Goal: Task Accomplishment & Management: Use online tool/utility

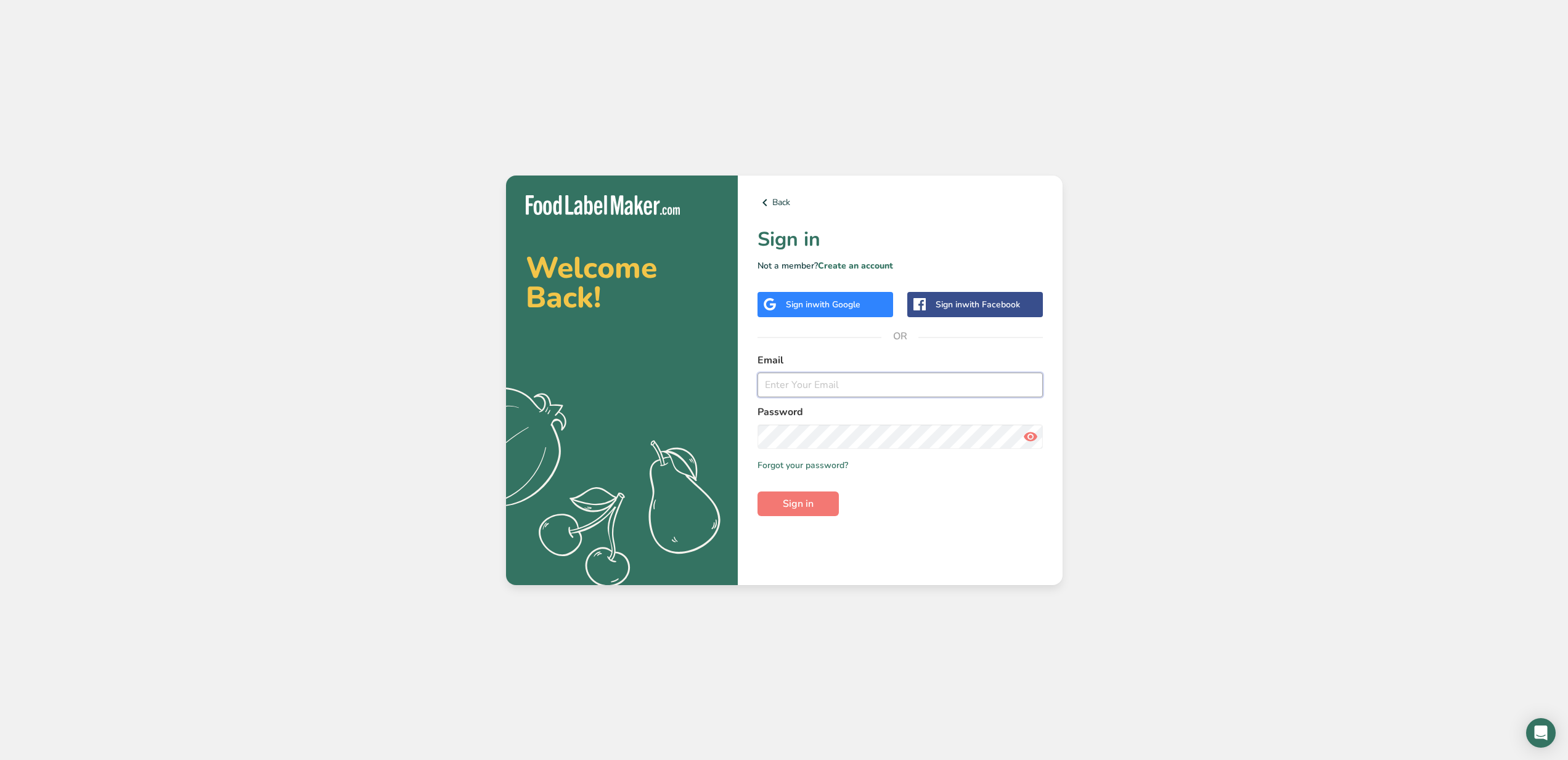
type input "[PERSON_NAME][EMAIL_ADDRESS][DOMAIN_NAME]"
click at [820, 502] on button "Sign in" at bounding box center [798, 503] width 81 height 24
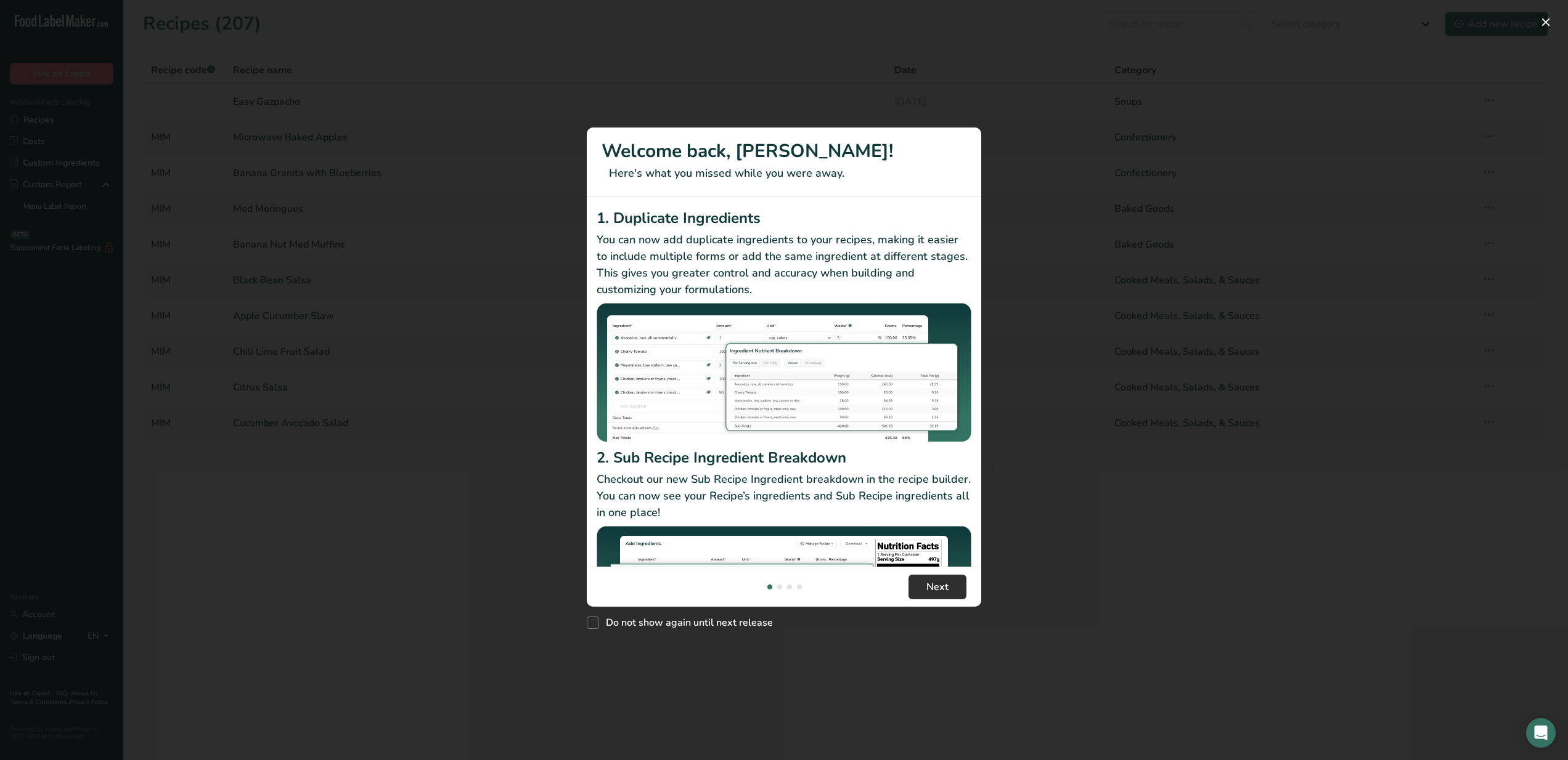
click at [944, 590] on span "Next" at bounding box center [937, 586] width 22 height 15
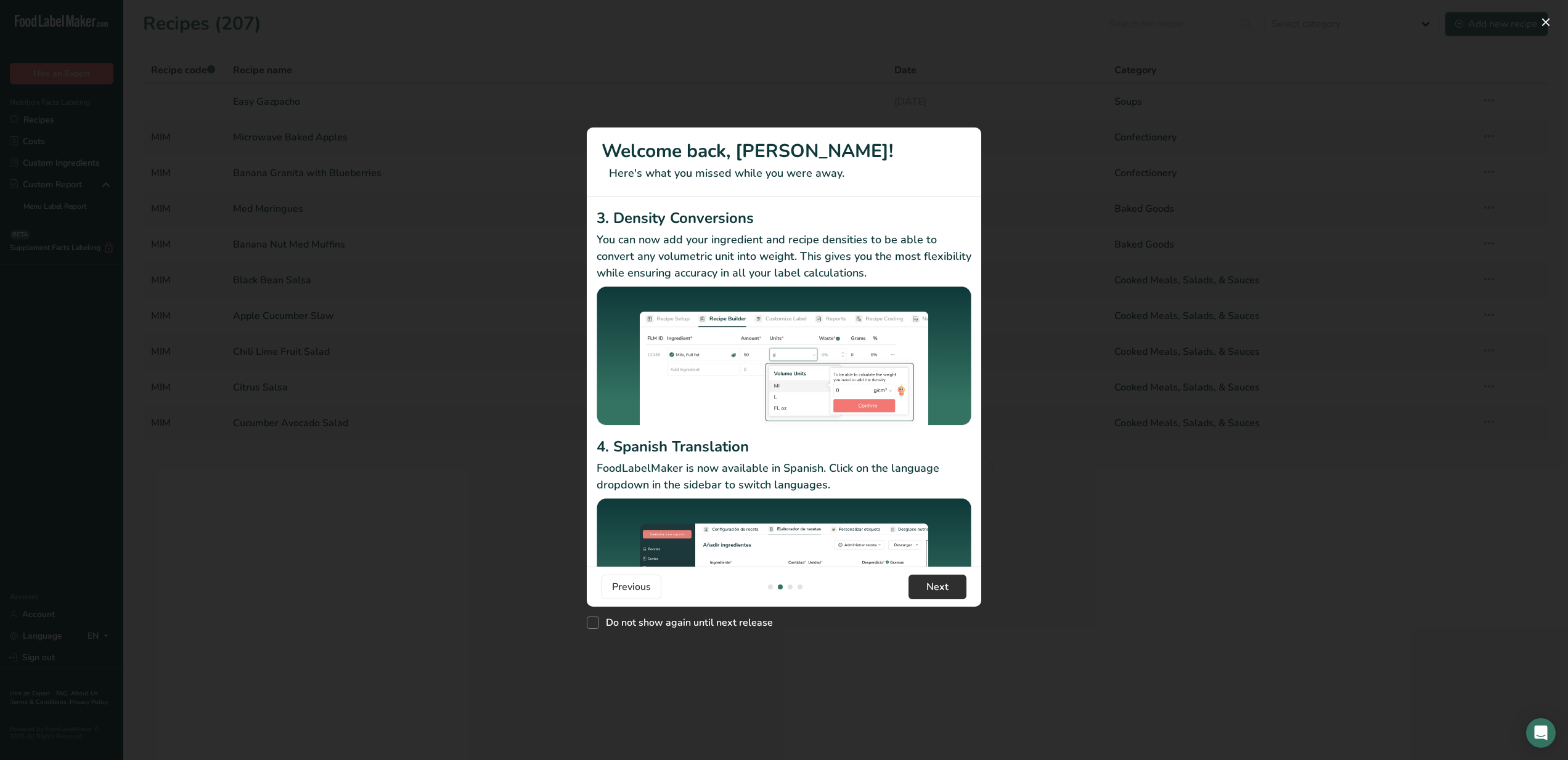
click at [944, 590] on span "Next" at bounding box center [937, 586] width 22 height 15
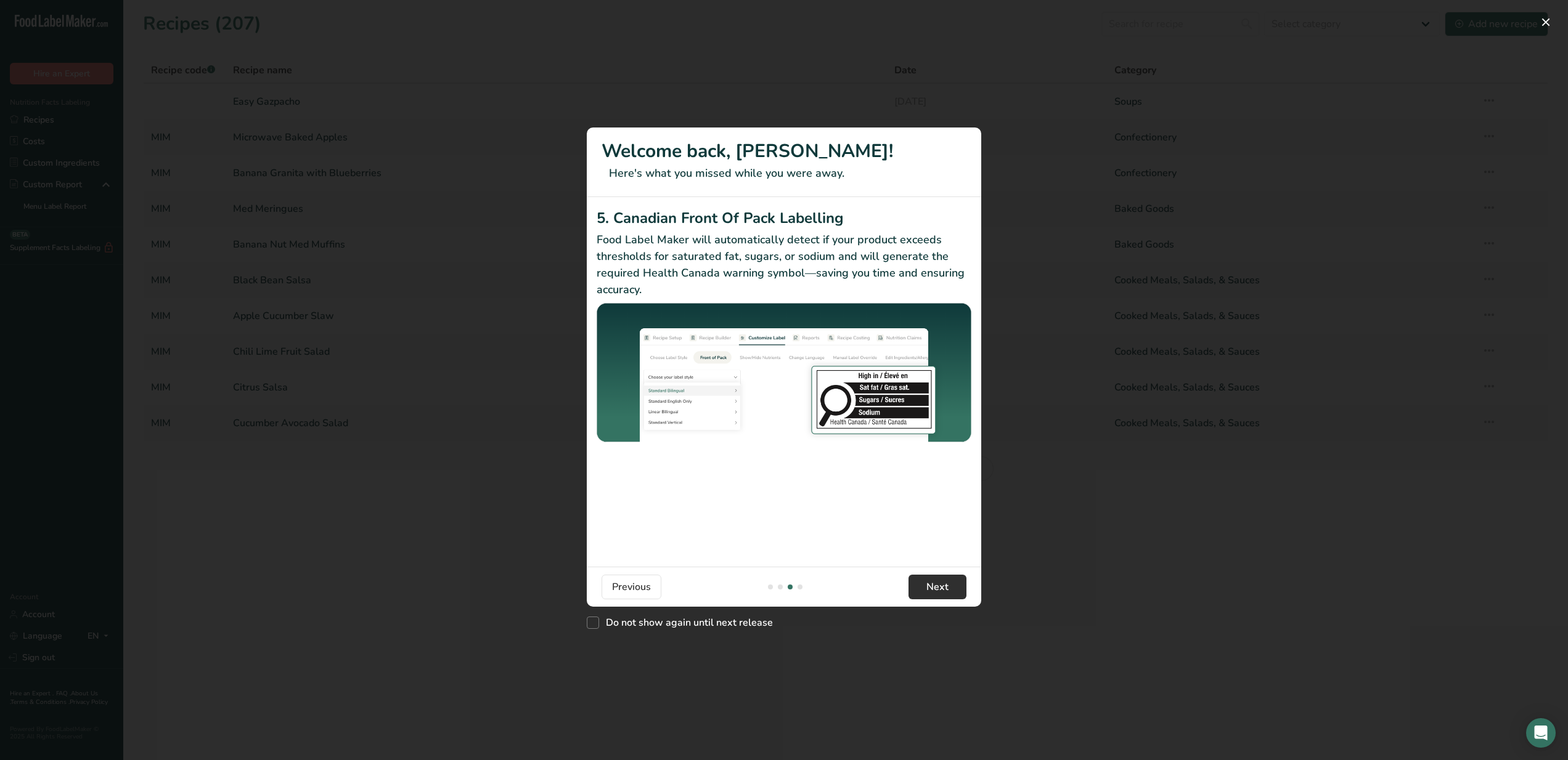
click at [944, 590] on span "Next" at bounding box center [937, 586] width 22 height 15
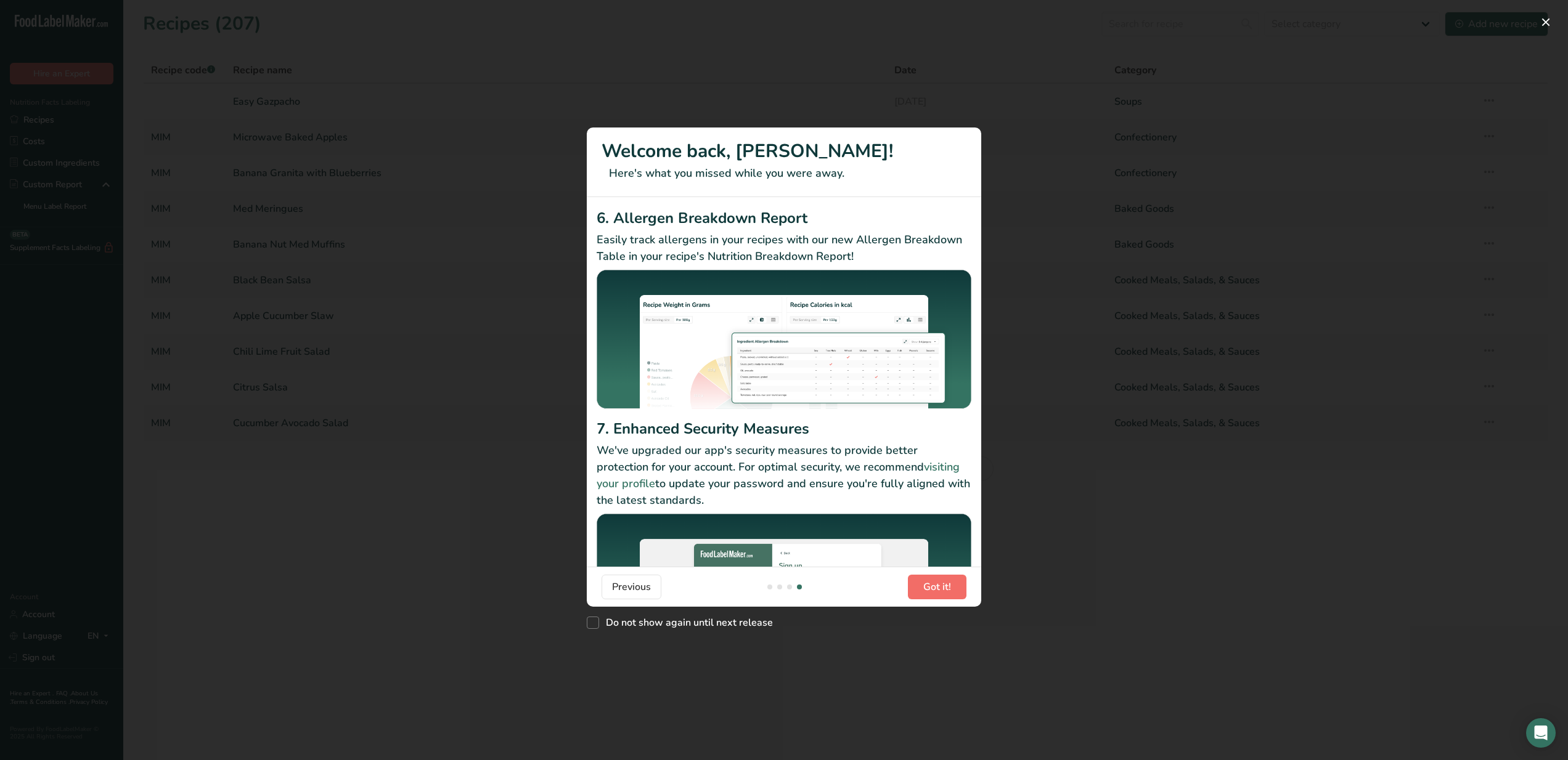
click at [944, 590] on span "Got it!" at bounding box center [937, 586] width 28 height 15
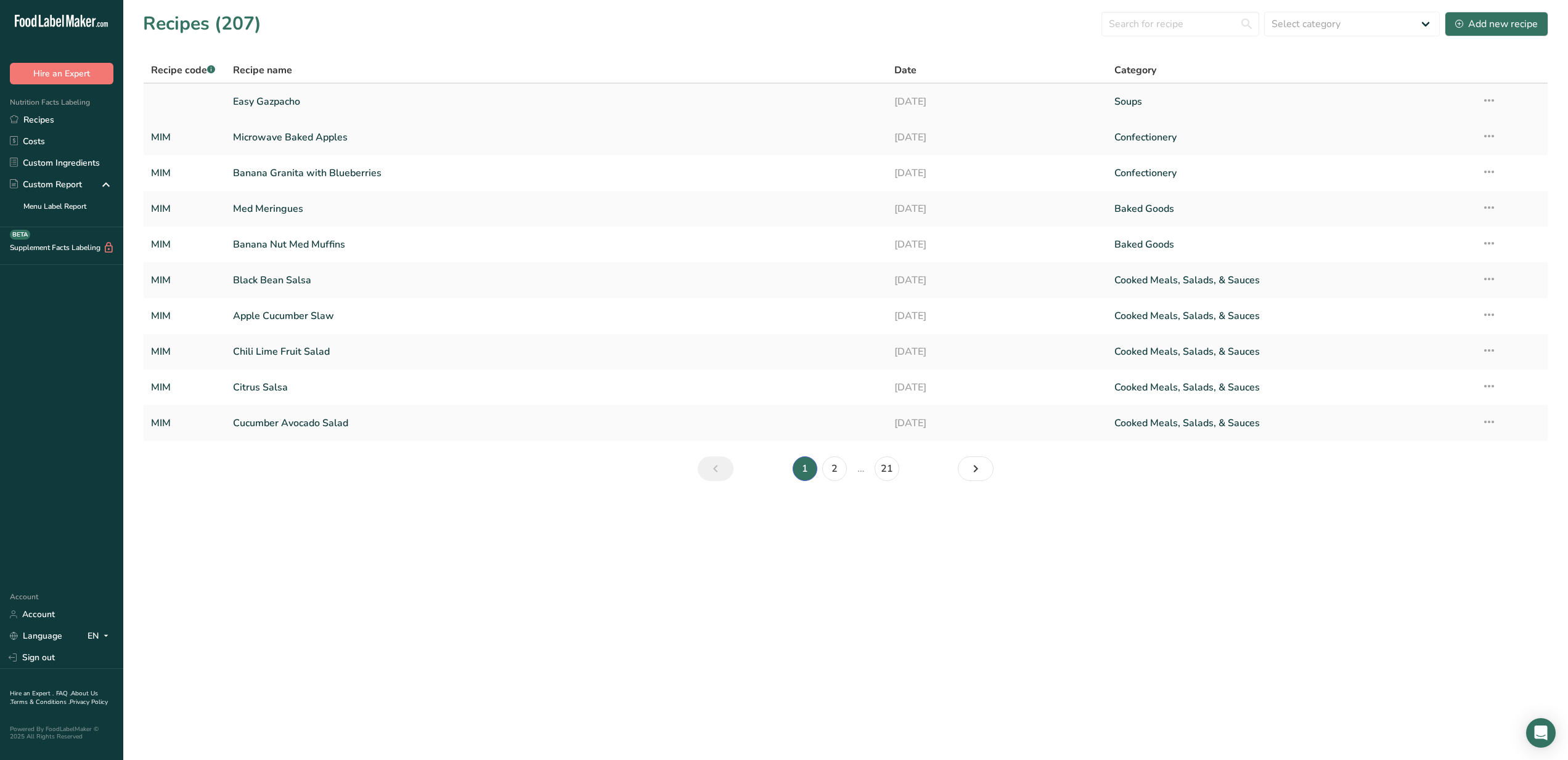
click at [275, 99] on link "Easy Gazpacho" at bounding box center [556, 102] width 646 height 26
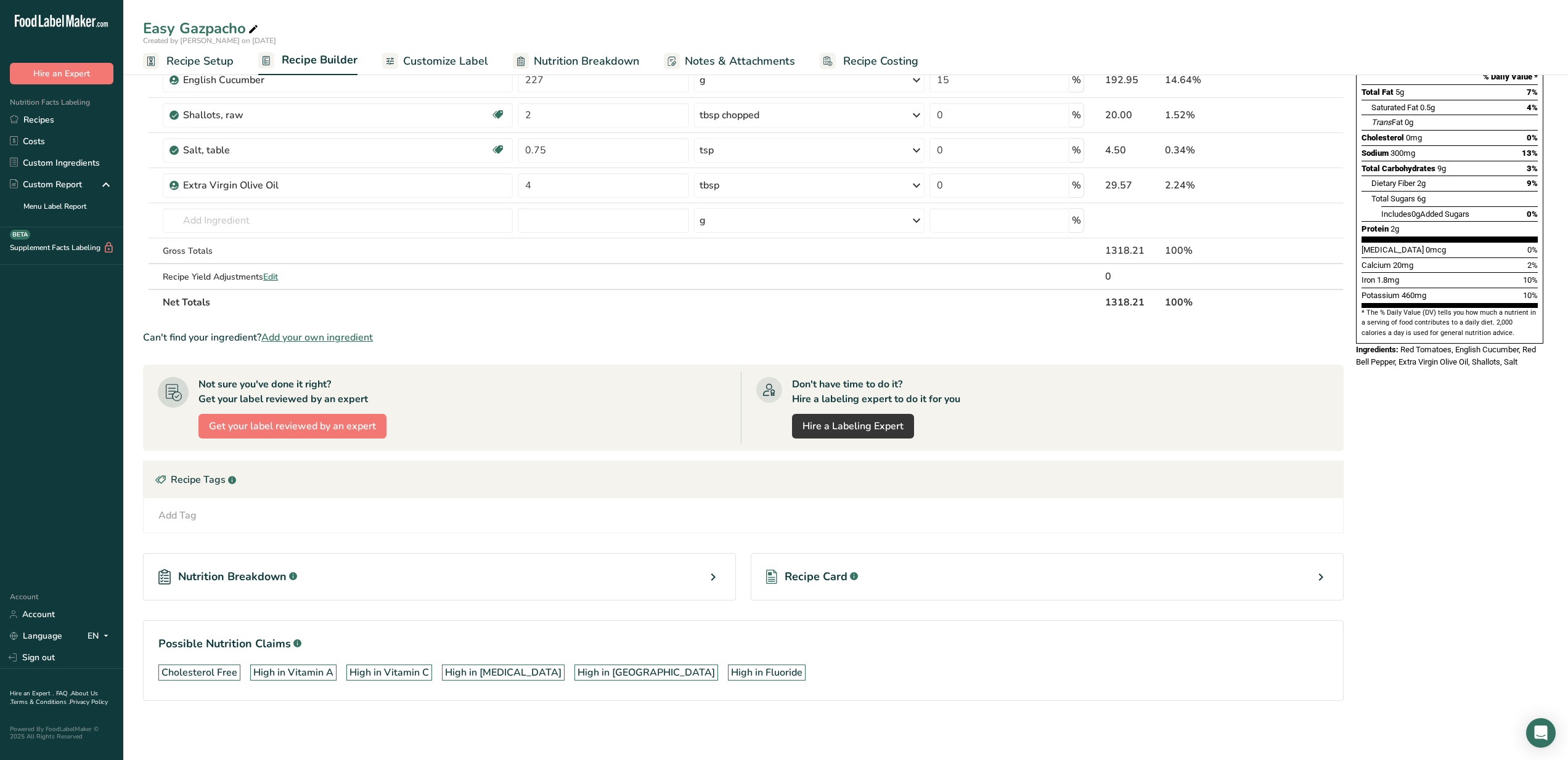
scroll to position [167, 0]
click at [1456, 258] on div "Calcium 20mg 2%" at bounding box center [1450, 266] width 176 height 16
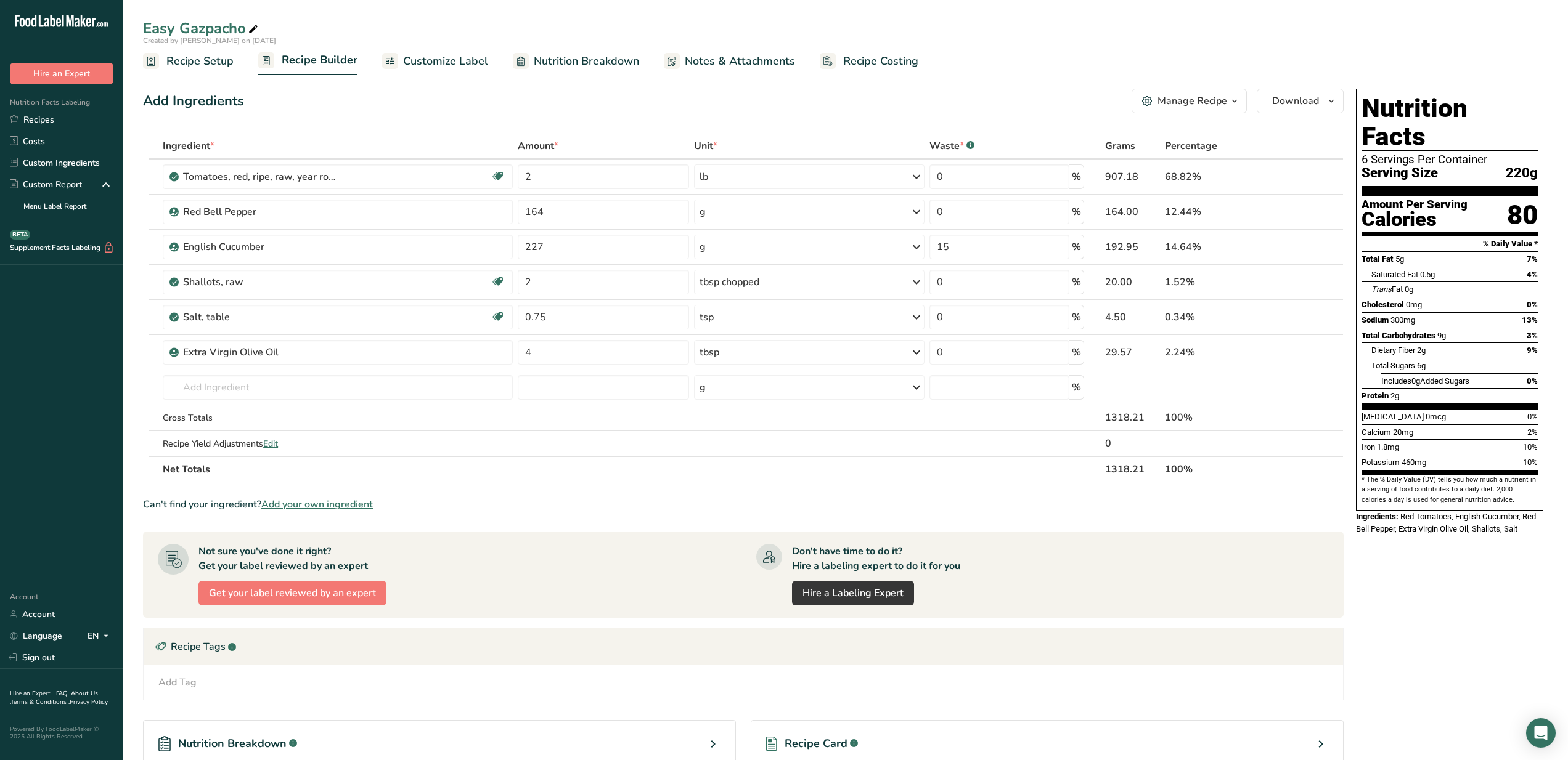
scroll to position [0, 0]
click at [597, 60] on span "Nutrition Breakdown" at bounding box center [586, 61] width 106 height 16
select select "Calories"
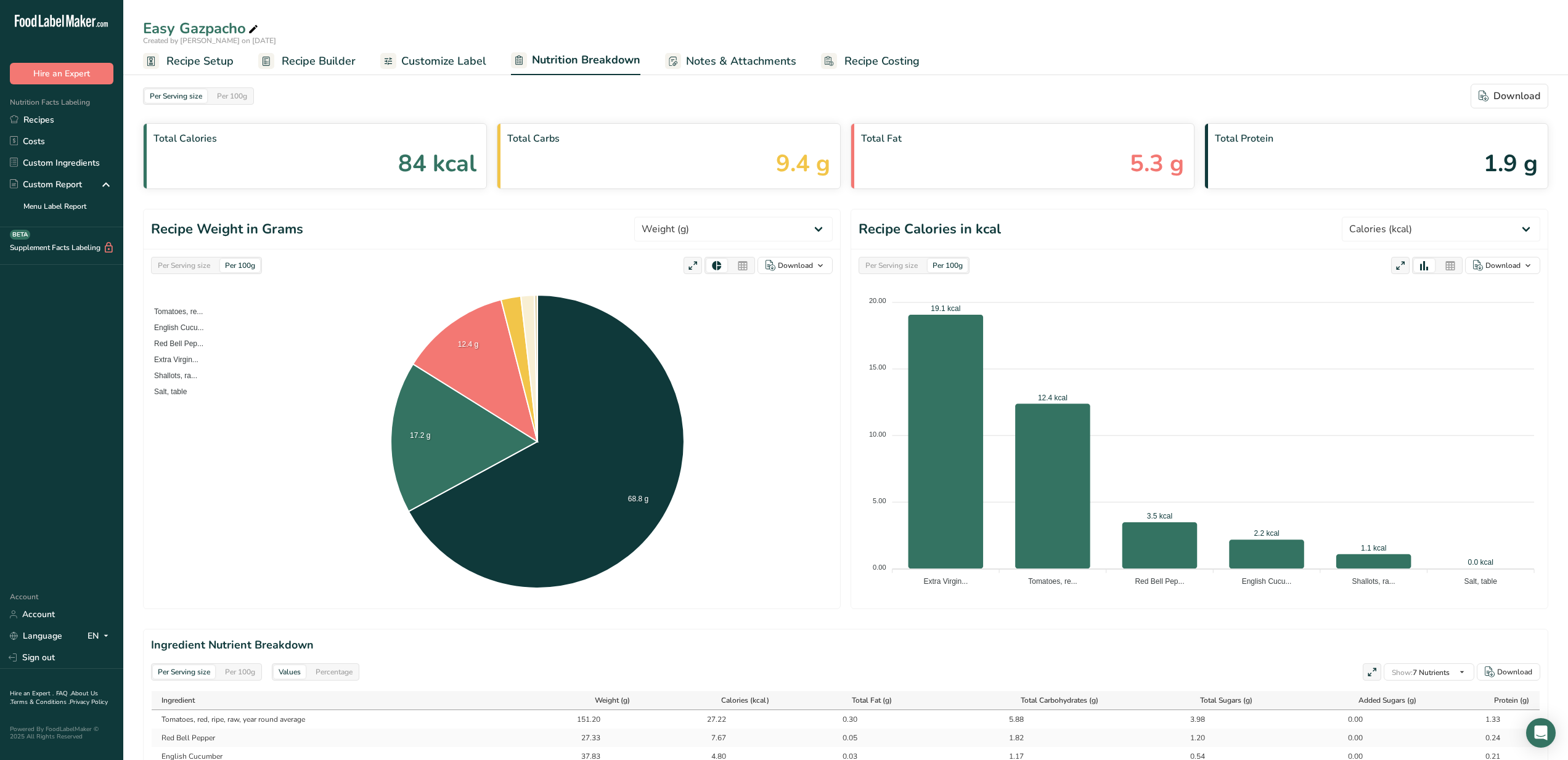
click at [447, 60] on span "Customize Label" at bounding box center [444, 61] width 85 height 16
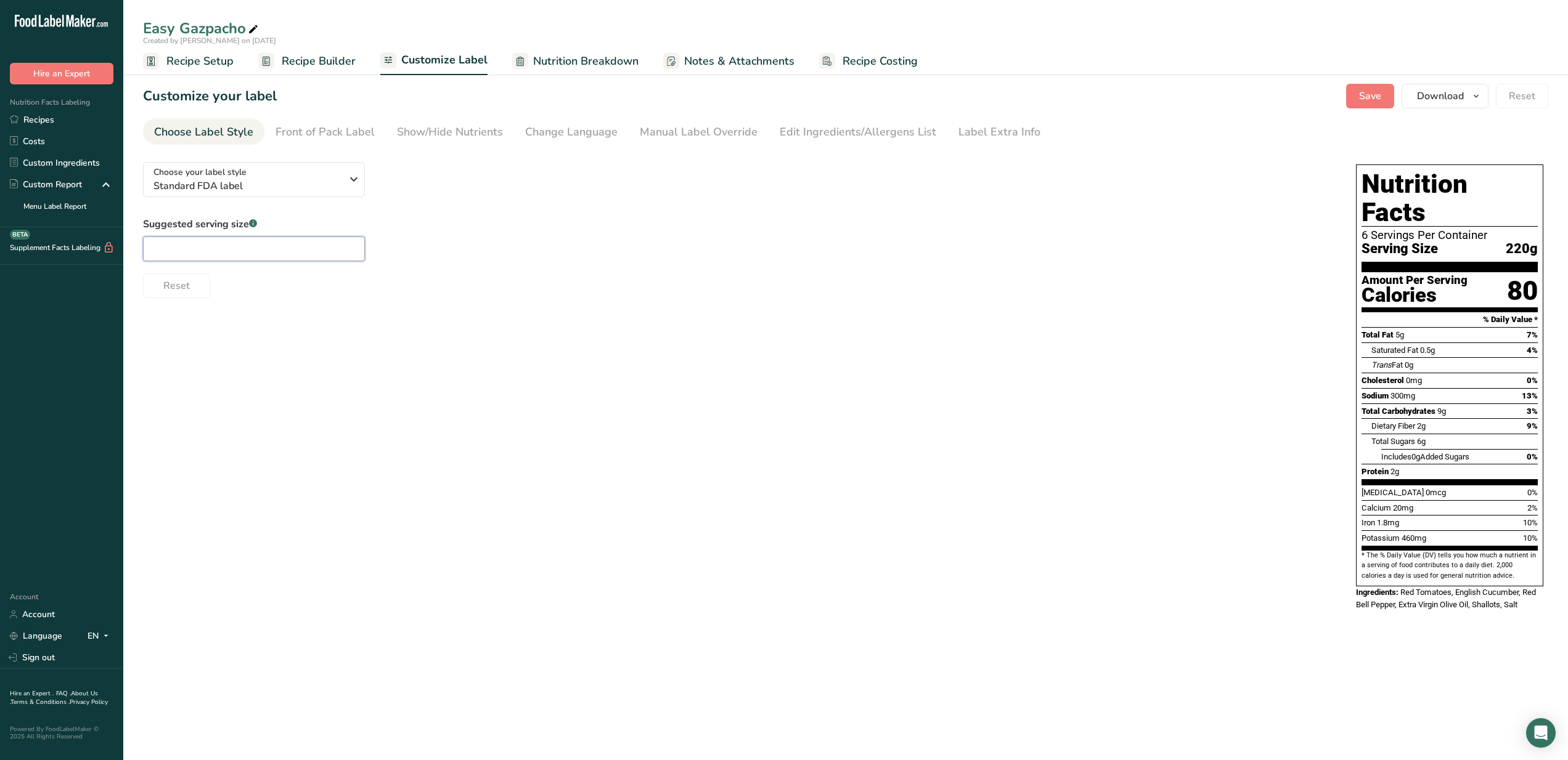
click at [297, 247] on input "text" at bounding box center [253, 248] width 222 height 24
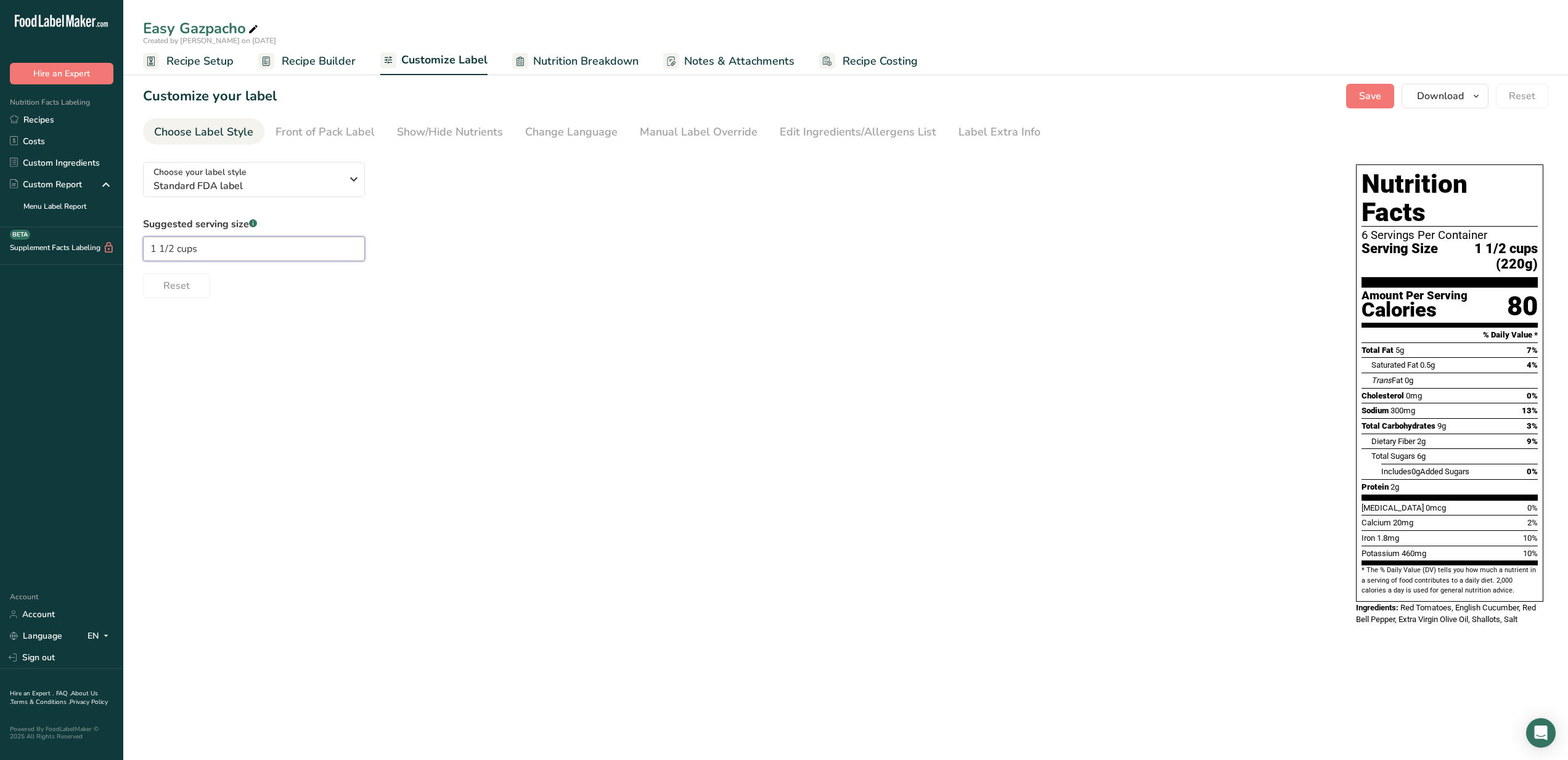
type input "1 1/2 cups"
drag, startPoint x: 207, startPoint y: 248, endPoint x: 139, endPoint y: 245, distance: 68.1
click at [139, 245] on section "Customize your label Save Download Choose what to show on your downloaded label…" at bounding box center [846, 361] width 1445 height 594
click at [518, 365] on div "Choose your label style Standard FDA label USA (FDA) Standard FDA label Tabular…" at bounding box center [845, 395] width 1405 height 486
click at [514, 358] on div "Choose your label style Standard FDA label USA (FDA) Standard FDA label Tabular…" at bounding box center [845, 395] width 1405 height 486
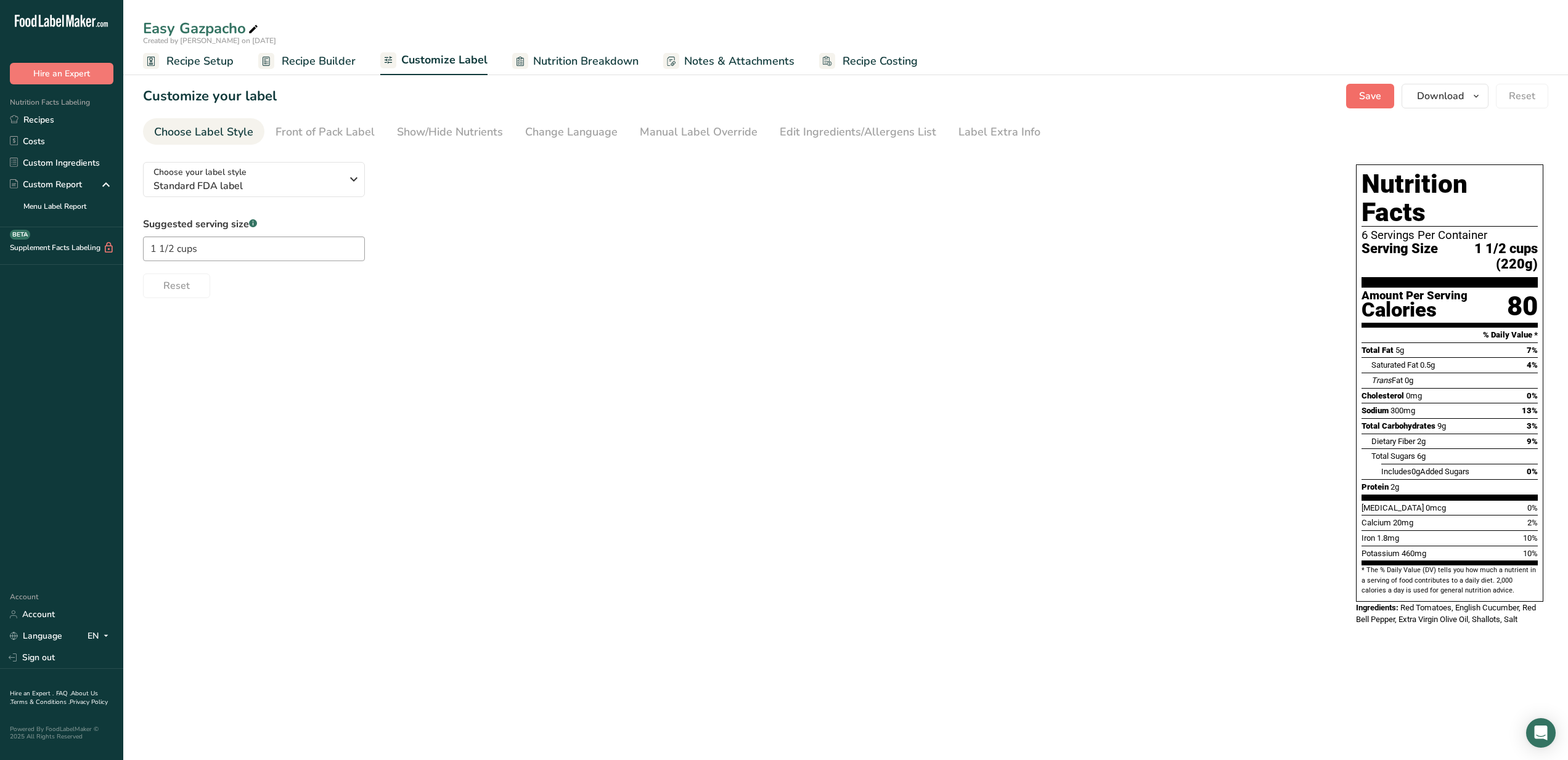
click at [1381, 97] on span "Save" at bounding box center [1369, 96] width 22 height 15
click at [1446, 102] on span "Download" at bounding box center [1440, 96] width 47 height 15
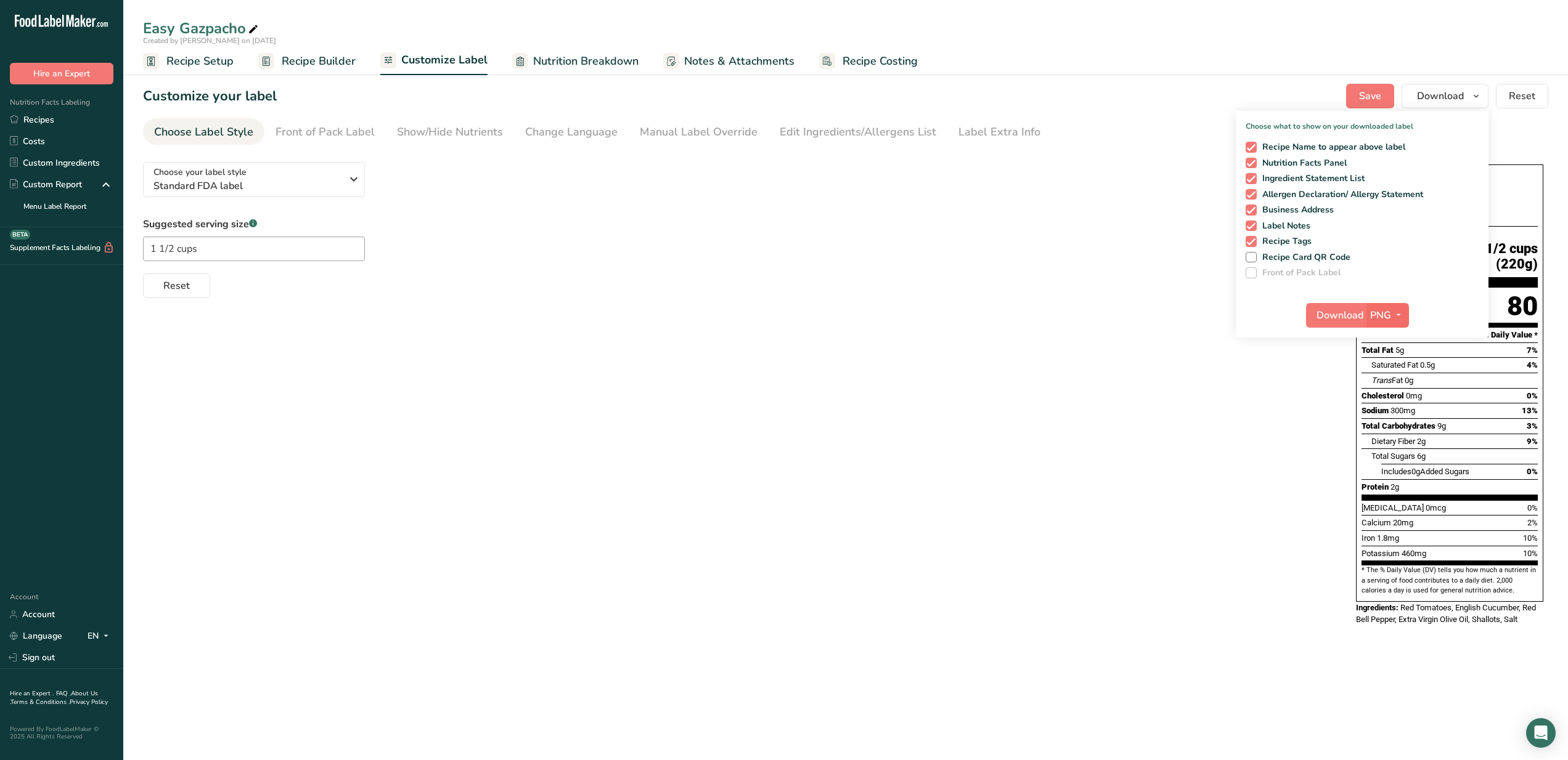
click at [1382, 319] on span "PNG" at bounding box center [1381, 315] width 21 height 15
click at [1388, 397] on link "PDF" at bounding box center [1389, 401] width 40 height 20
click at [1334, 310] on span "Download" at bounding box center [1340, 315] width 47 height 15
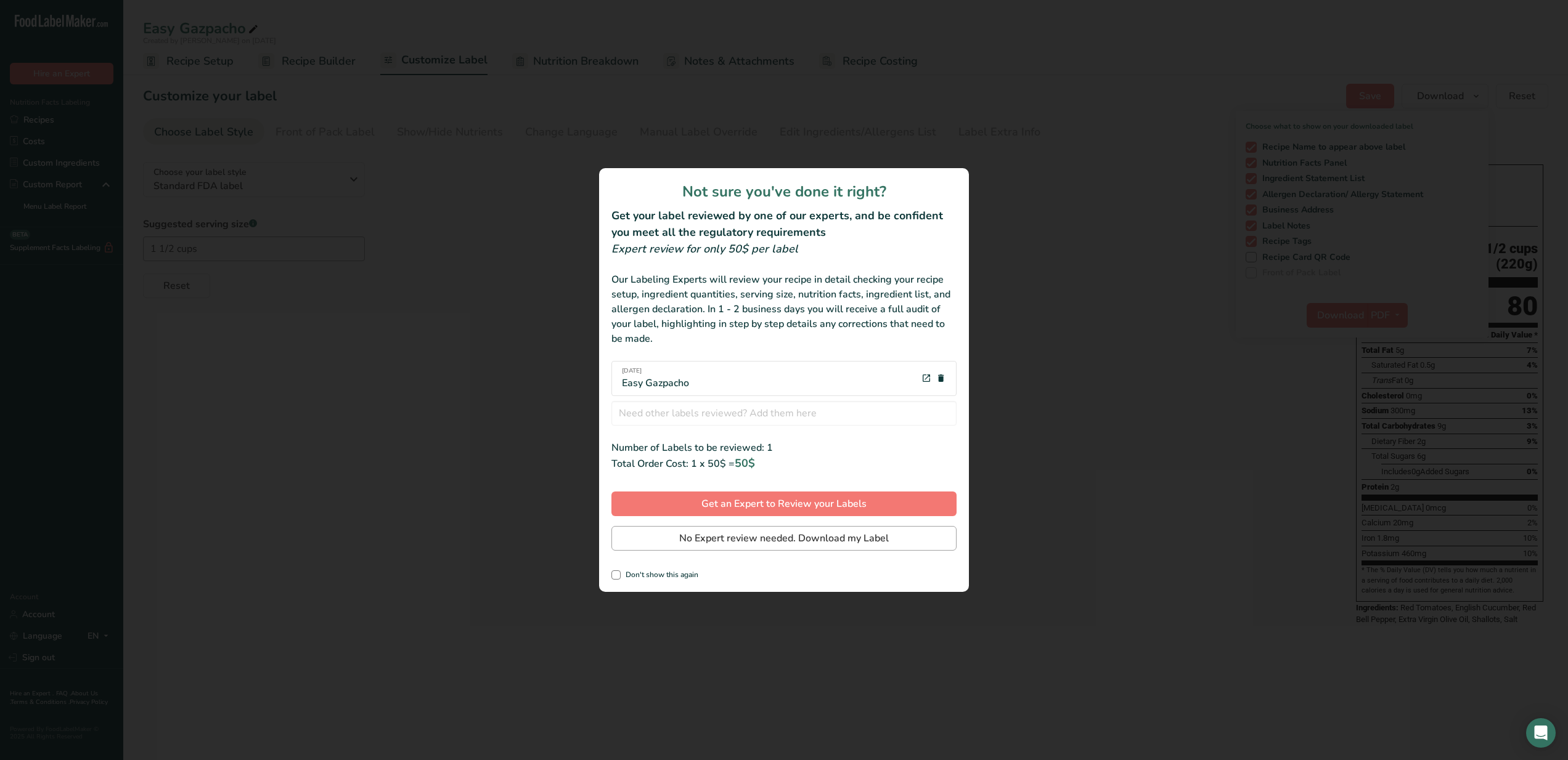
click at [861, 543] on span "No Expert review needed. Download my Label" at bounding box center [784, 538] width 209 height 15
